Goal: Task Accomplishment & Management: Manage account settings

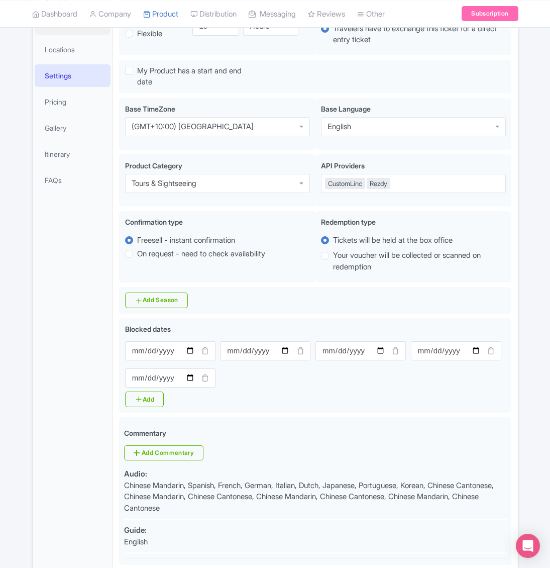
scroll to position [66, 0]
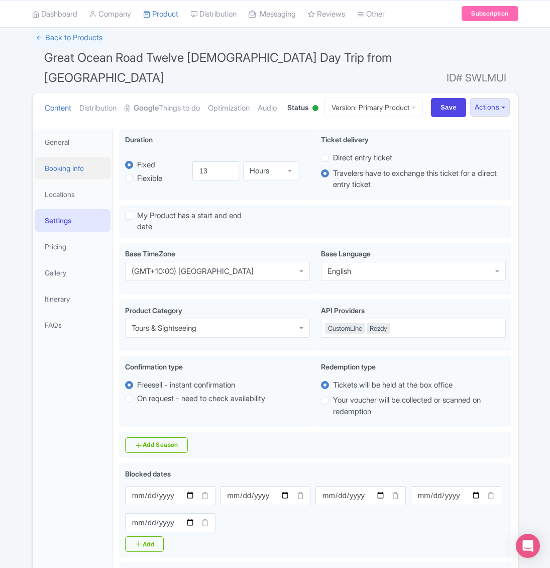
click at [67, 179] on link "Booking Info" at bounding box center [73, 168] width 76 height 23
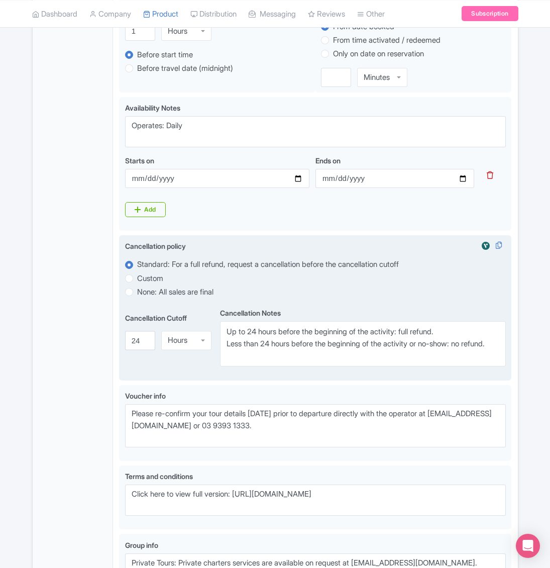
scroll to position [518, 0]
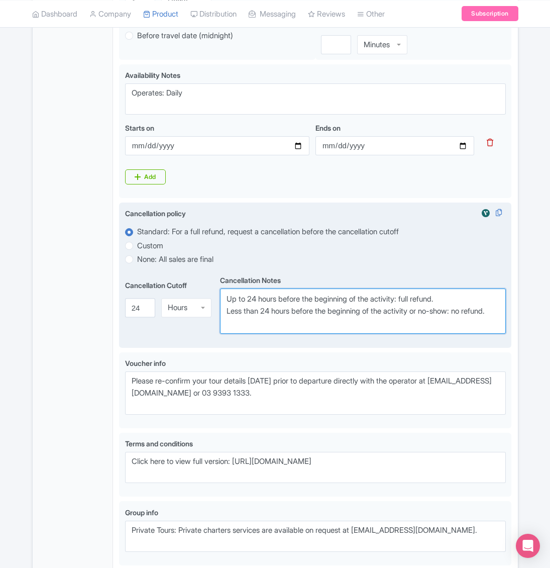
drag, startPoint x: 259, startPoint y: 341, endPoint x: 226, endPoint y: 316, distance: 41.0
click at [226, 316] on textarea "Up to 24 hours before the beginning of the activity: full refund. Less than 24 …" at bounding box center [363, 310] width 286 height 45
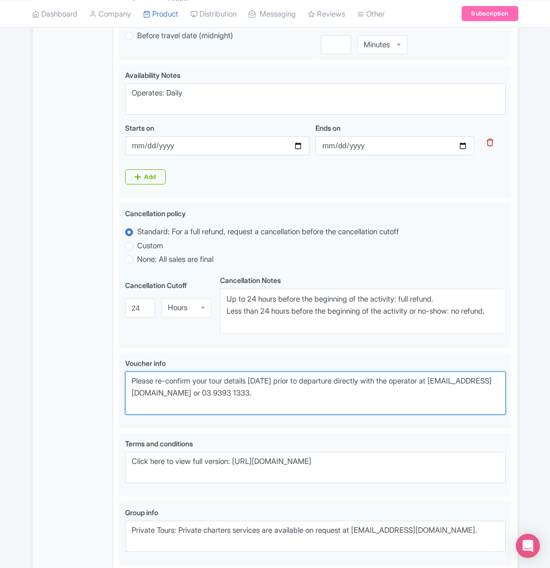
drag, startPoint x: 291, startPoint y: 409, endPoint x: 118, endPoint y: 386, distance: 175.4
click at [118, 386] on div "Great Ocean Road Twelve [DEMOGRAPHIC_DATA] Day Trip from [GEOGRAPHIC_DATA] Name…" at bounding box center [315, 139] width 404 height 936
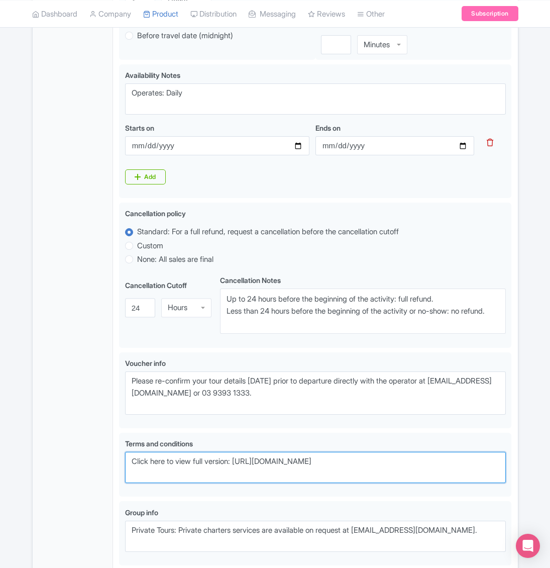
drag, startPoint x: 451, startPoint y: 479, endPoint x: 84, endPoint y: 472, distance: 367.2
click at [83, 472] on div "General Booking Info Locations Settings Pricing Gallery Itinerary FAQs Great Oc…" at bounding box center [275, 139] width 485 height 936
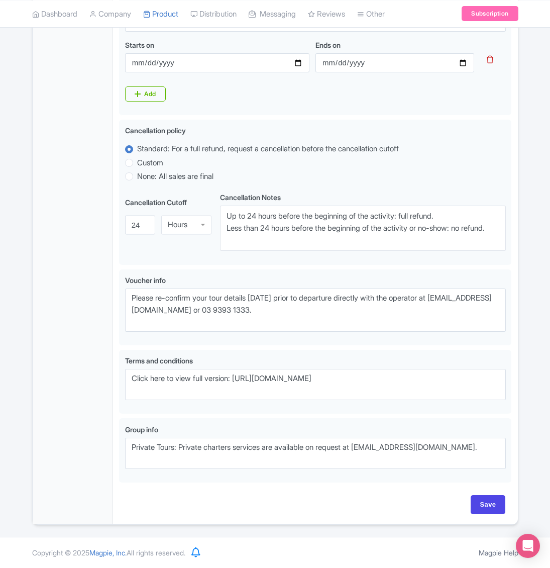
scroll to position [619, 0]
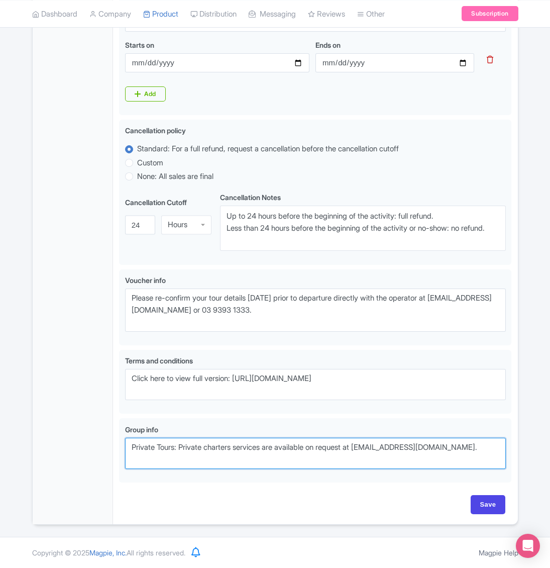
drag, startPoint x: 378, startPoint y: 444, endPoint x: 117, endPoint y: 439, distance: 261.2
click at [117, 439] on div "Great Ocean Road Twelve [DEMOGRAPHIC_DATA] Day Trip from [GEOGRAPHIC_DATA] Name…" at bounding box center [315, 56] width 404 height 936
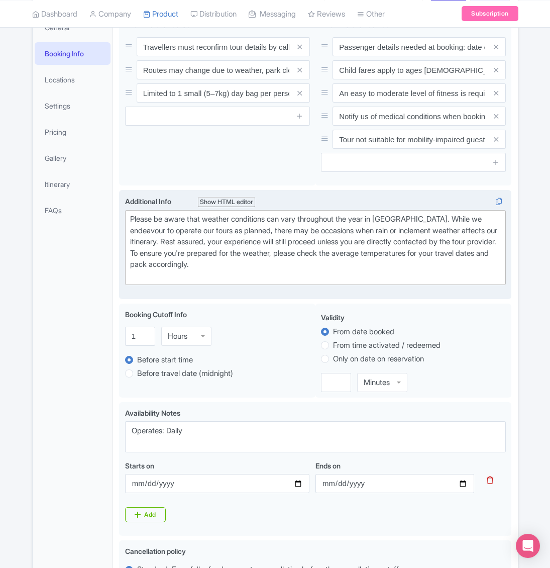
scroll to position [16, 0]
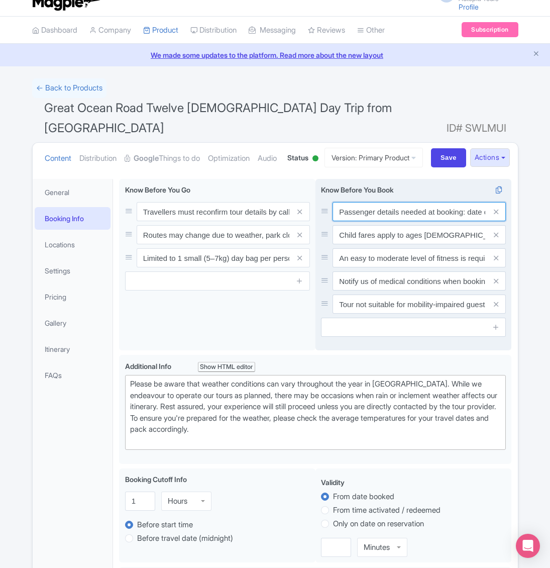
click at [384, 221] on input "Passenger details needed at booking: date of birth, [MEDICAL_DATA], and contact…" at bounding box center [418, 211] width 173 height 19
click at [384, 244] on input "Child fares apply to ages [DEMOGRAPHIC_DATA]. All children 0–17 must be with an…" at bounding box center [418, 234] width 173 height 19
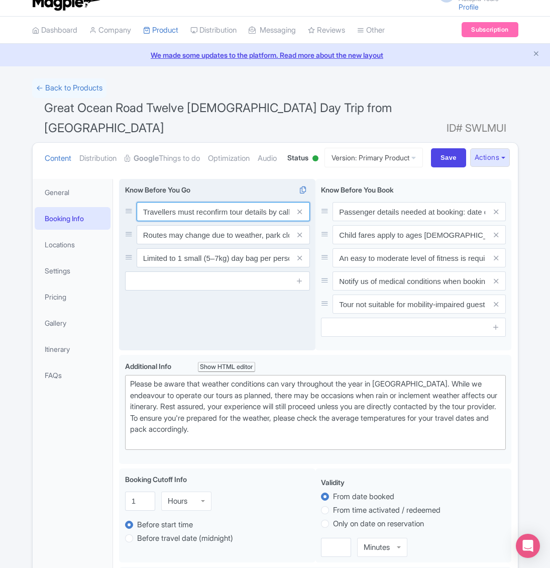
click at [193, 221] on input "Travellers must reconfirm tour details by calling [PHONE_NUMBER] [DATE] before …" at bounding box center [223, 211] width 173 height 19
click at [160, 244] on input "Routes may change due to weather, park closures, or road conditions. Guest safe…" at bounding box center [223, 234] width 173 height 19
click at [212, 267] on input "Limited to 1 small (5–7kg) day bag per person. No suitcases—please store them a…" at bounding box center [223, 257] width 173 height 19
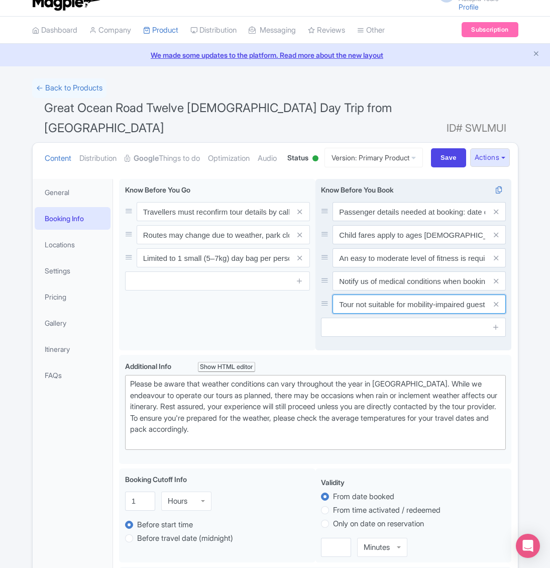
click at [396, 313] on input "Tour not suitable for mobility-impaired guests, including wheelchairs, walkers,…" at bounding box center [418, 303] width 173 height 19
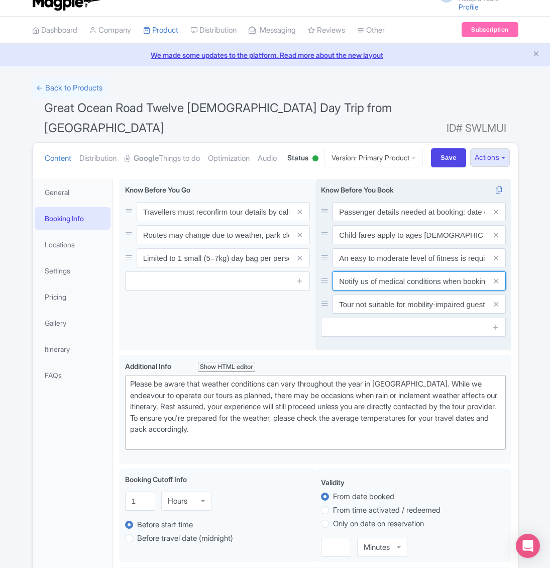
click at [393, 290] on input "Notify us of medical conditions when booking. Tour requires moderate to high fi…" at bounding box center [418, 280] width 173 height 19
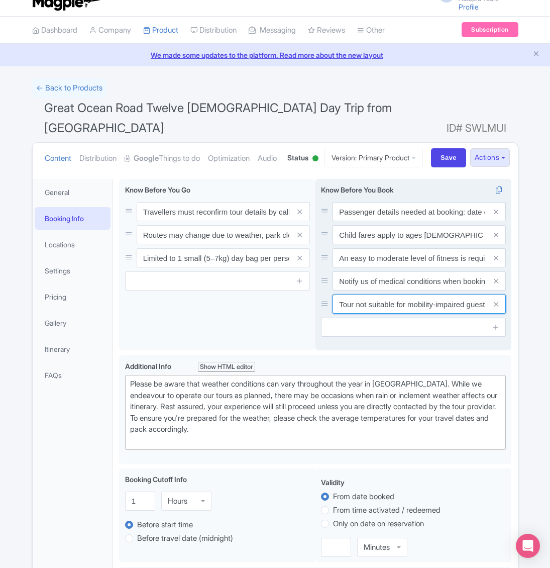
click at [395, 313] on input "Tour not suitable for mobility-impaired guests, including wheelchairs, walkers,…" at bounding box center [418, 303] width 173 height 19
